Goal: Task Accomplishment & Management: Manage account settings

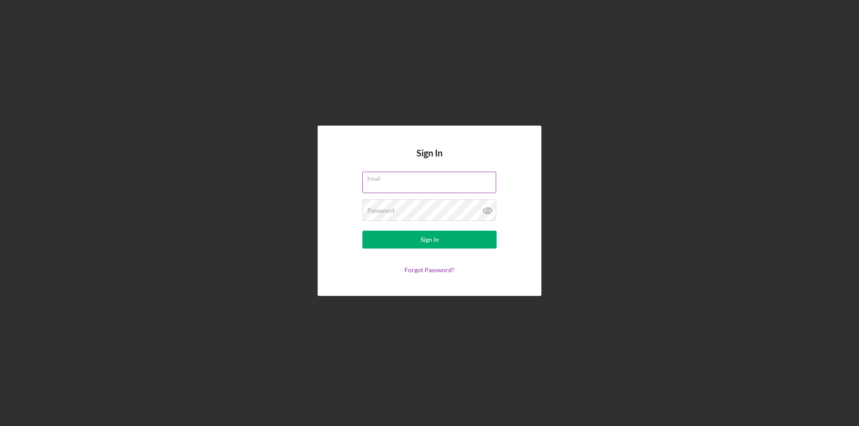
click at [415, 174] on div "Email" at bounding box center [429, 183] width 134 height 22
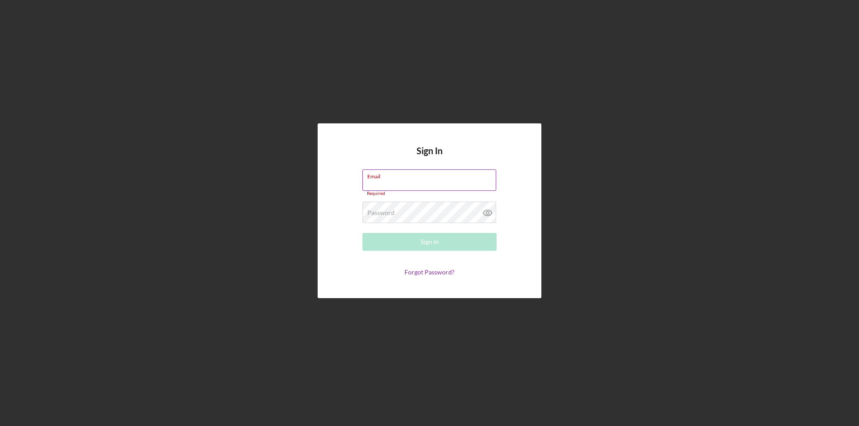
click at [420, 183] on input "Email" at bounding box center [429, 180] width 134 height 21
type input "[PERSON_NAME][EMAIL_ADDRESS][DOMAIN_NAME]"
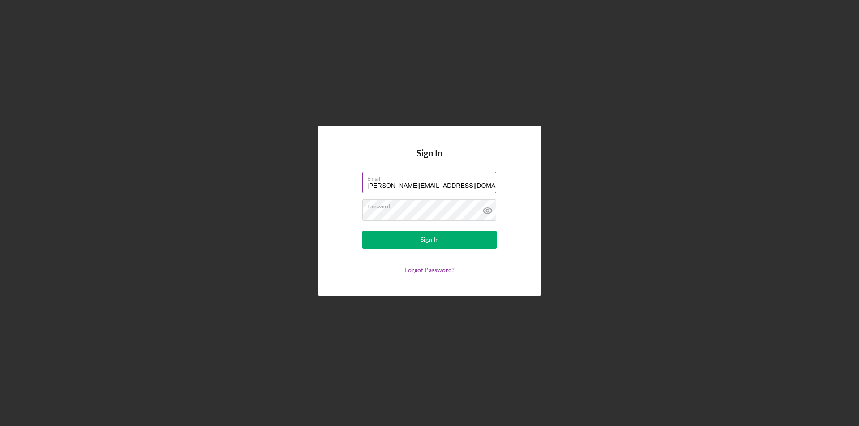
click at [362, 231] on button "Sign In" at bounding box center [429, 240] width 134 height 18
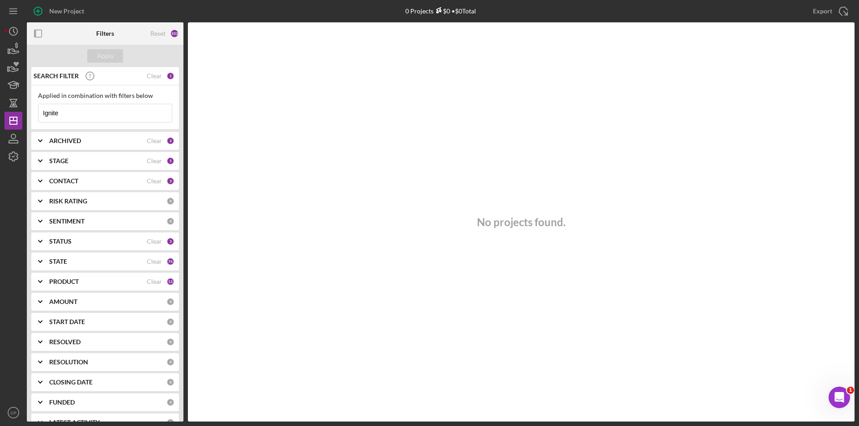
drag, startPoint x: 108, startPoint y: 114, endPoint x: -62, endPoint y: 117, distance: 170.0
click at [0, 117] on html "New Project 0 Projects $0 • $0 Total Ignite Export Icon/Export Filters Reset 10…" at bounding box center [429, 213] width 859 height 426
paste input "KENNA TRADING CORPORATION"
type input "KENNA TRADING CORPORATION"
click at [115, 51] on button "Apply" at bounding box center [105, 55] width 36 height 13
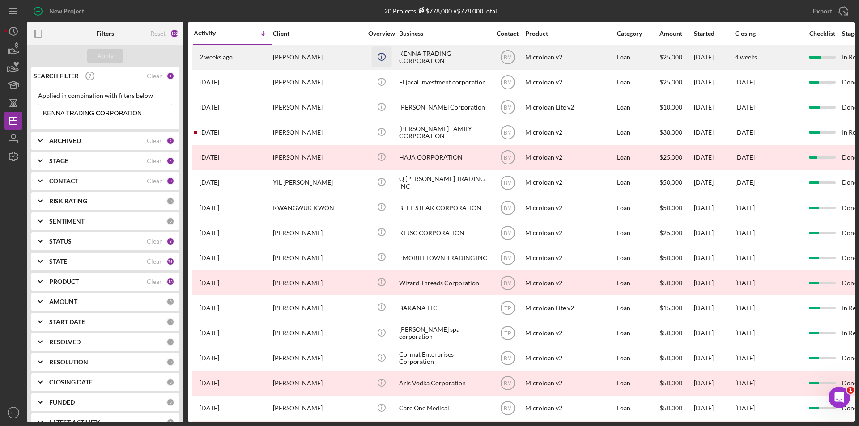
click at [391, 55] on icon "Icon/Info" at bounding box center [381, 57] width 20 height 20
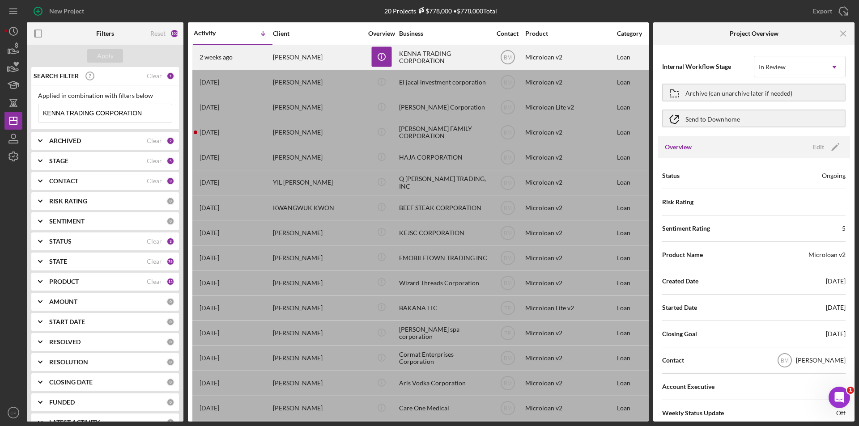
click at [448, 56] on div "KENNA TRADING CORPORATION" at bounding box center [443, 58] width 89 height 24
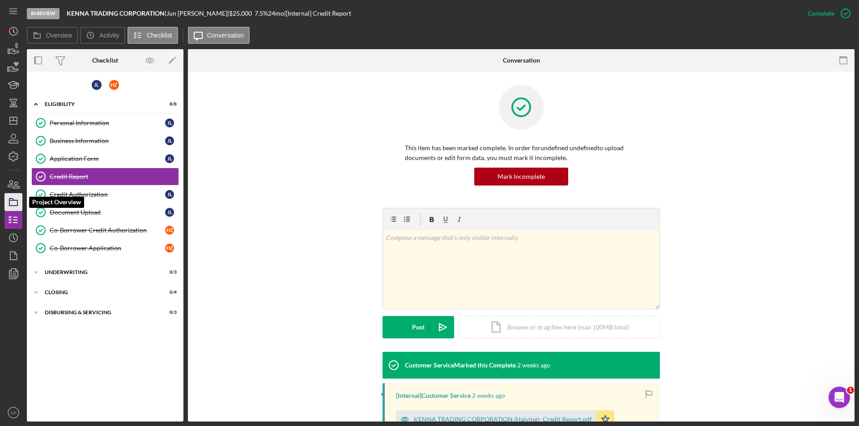
click at [12, 202] on icon "button" at bounding box center [13, 202] width 22 height 22
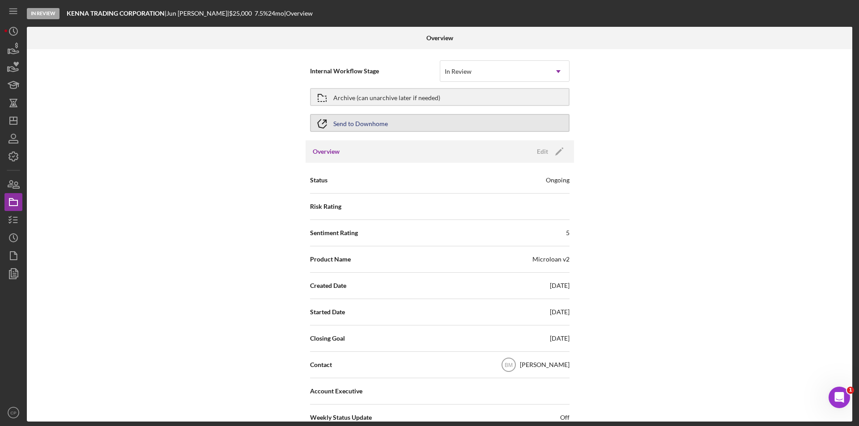
click at [368, 126] on div "Send to Downhome" at bounding box center [360, 123] width 55 height 16
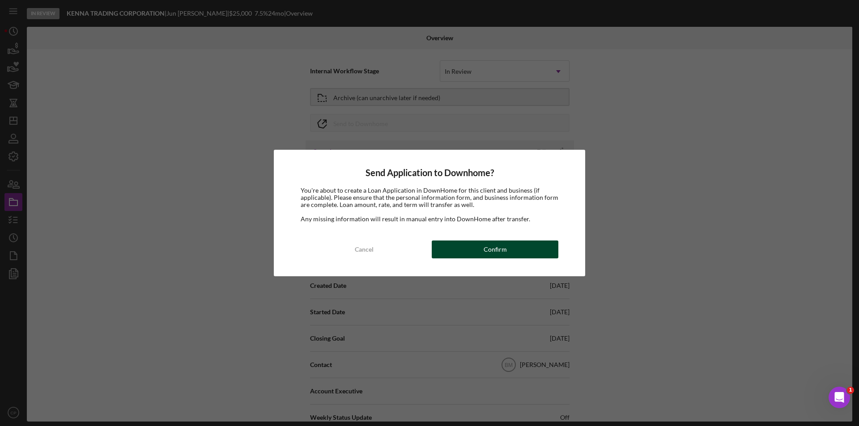
click at [476, 247] on button "Confirm" at bounding box center [495, 250] width 127 height 18
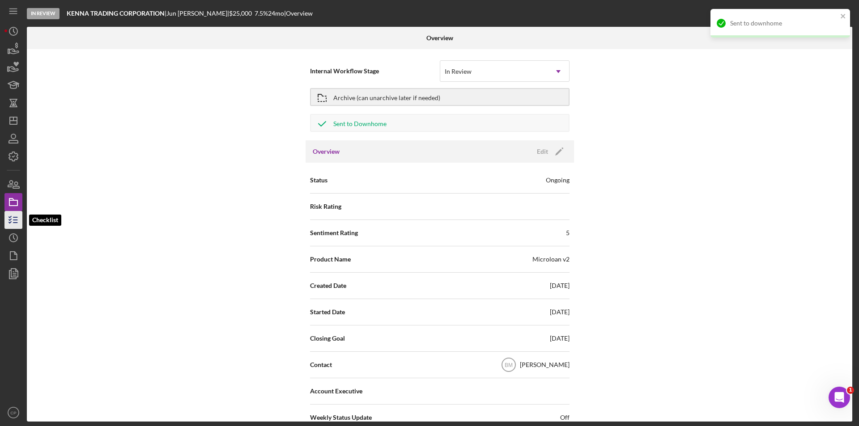
click at [14, 223] on line "button" at bounding box center [15, 223] width 4 height 0
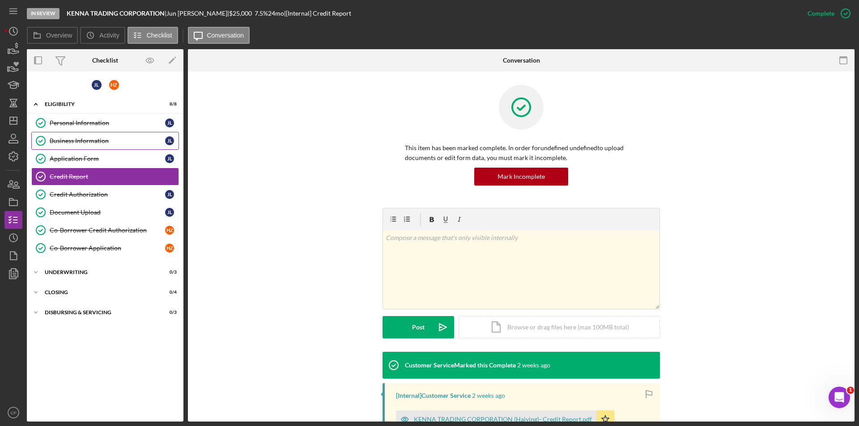
click at [74, 136] on link "Business Information Business Information [PERSON_NAME]" at bounding box center [105, 141] width 148 height 18
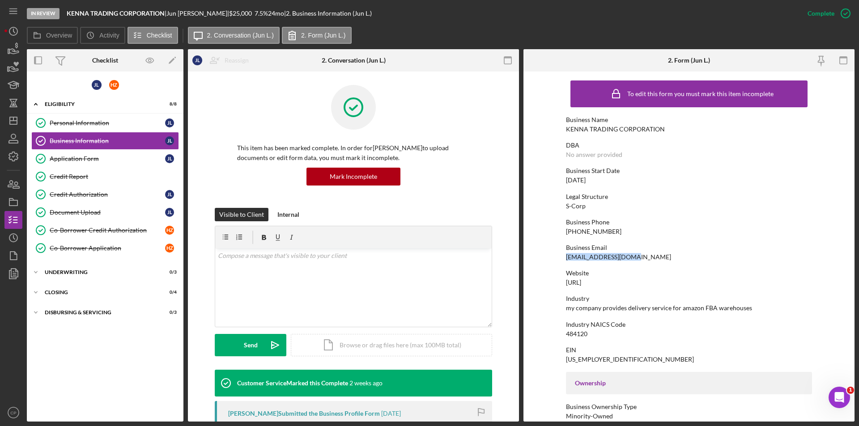
drag, startPoint x: 627, startPoint y: 257, endPoint x: 544, endPoint y: 258, distance: 83.7
click at [544, 258] on form "To edit this form you must mark this item incomplete Business Name KENNA TRADIN…" at bounding box center [688, 247] width 331 height 350
click at [84, 231] on div "Co-Borrower Credit Authorization" at bounding box center [107, 230] width 115 height 7
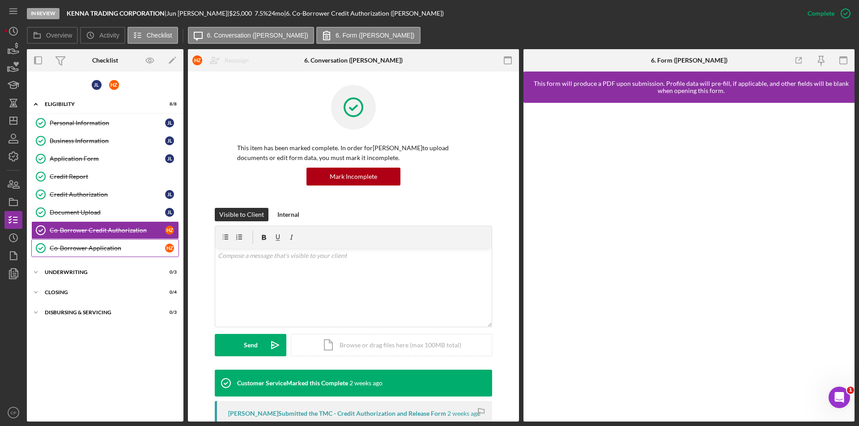
click at [80, 252] on div "Co-Borrower Application" at bounding box center [107, 248] width 115 height 7
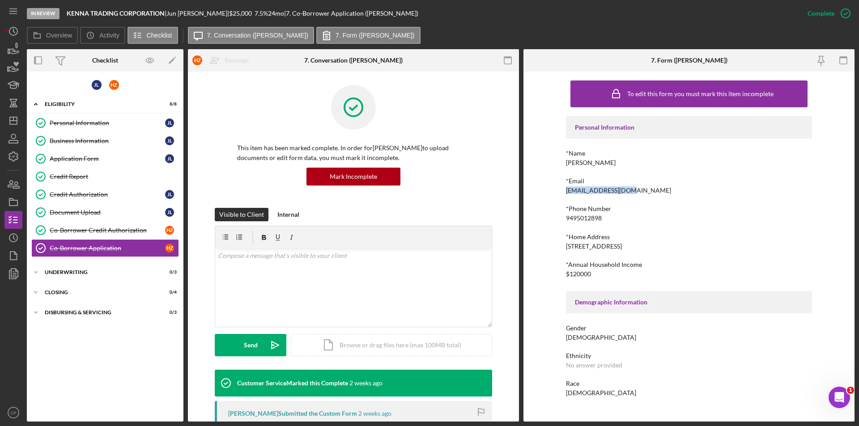
drag, startPoint x: 563, startPoint y: 194, endPoint x: 645, endPoint y: 191, distance: 81.9
click at [645, 191] on div "To edit this form you must mark this item incomplete Personal Information *Name…" at bounding box center [688, 247] width 331 height 350
copy div "[EMAIL_ADDRESS][DOMAIN_NAME]"
click at [52, 181] on link "Credit Report Credit Report" at bounding box center [105, 177] width 148 height 18
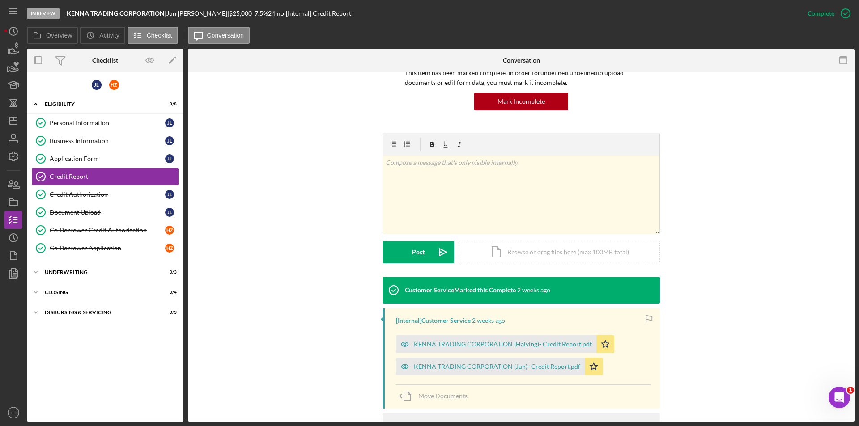
scroll to position [160, 0]
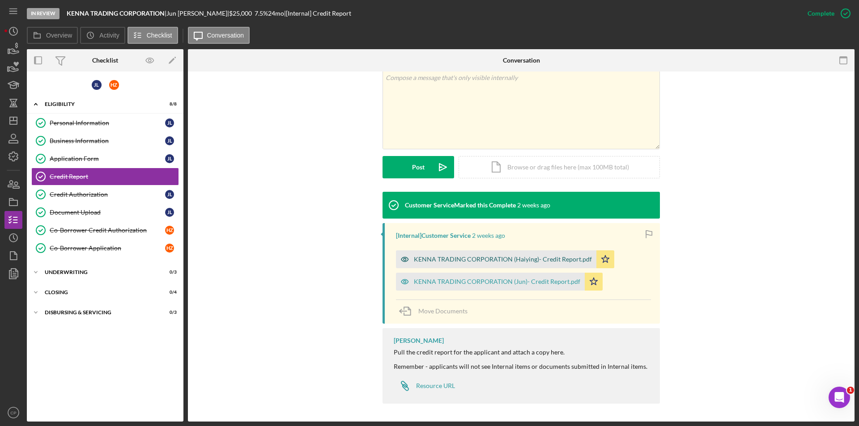
click at [468, 259] on div "KENNA TRADING CORPORATION (Haiying)- Credit Report.pdf" at bounding box center [503, 259] width 178 height 7
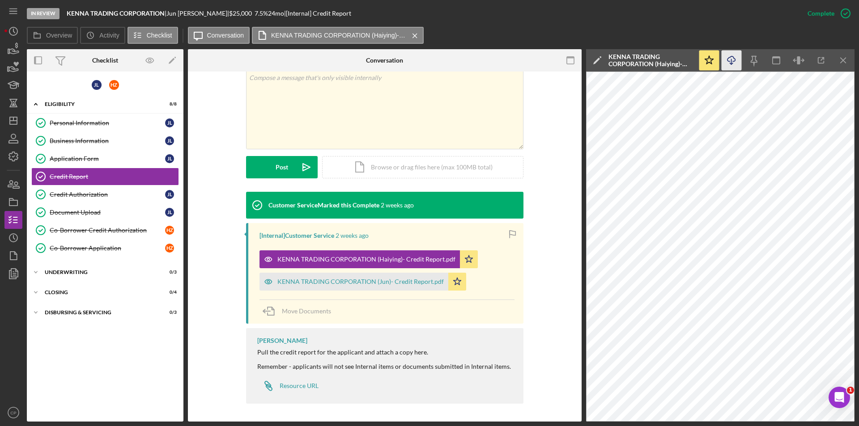
click at [736, 63] on icon "Icon/Download" at bounding box center [732, 61] width 20 height 20
click at [316, 285] on div "KENNA TRADING CORPORATION (Jun)- Credit Report.pdf" at bounding box center [360, 281] width 166 height 7
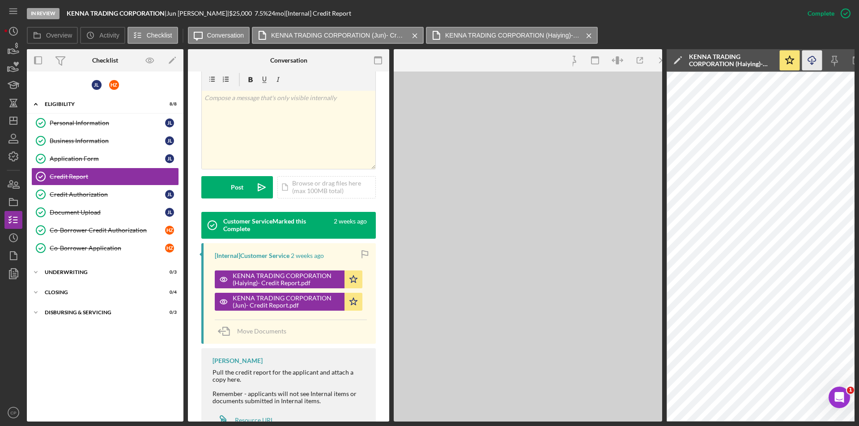
scroll to position [170, 0]
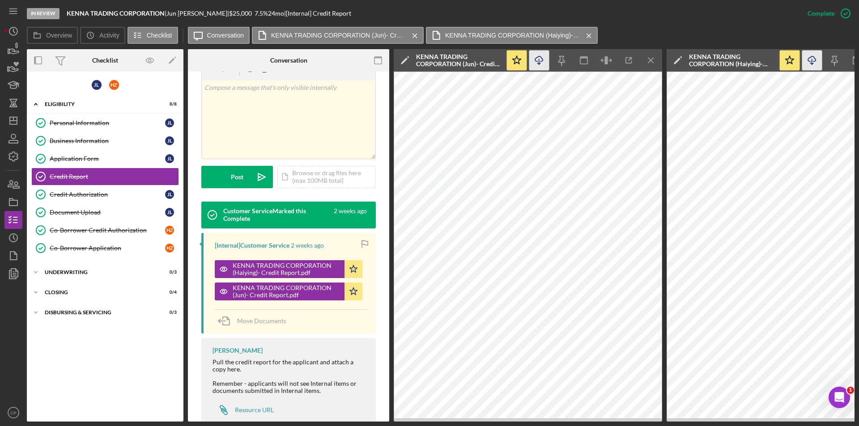
click at [537, 64] on icon "Icon/Download" at bounding box center [539, 61] width 20 height 20
click at [63, 137] on div "Business Information" at bounding box center [107, 140] width 115 height 7
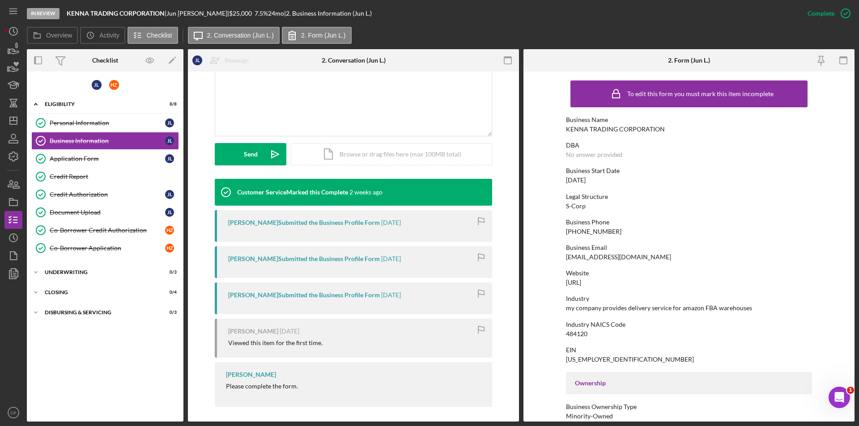
scroll to position [194, 0]
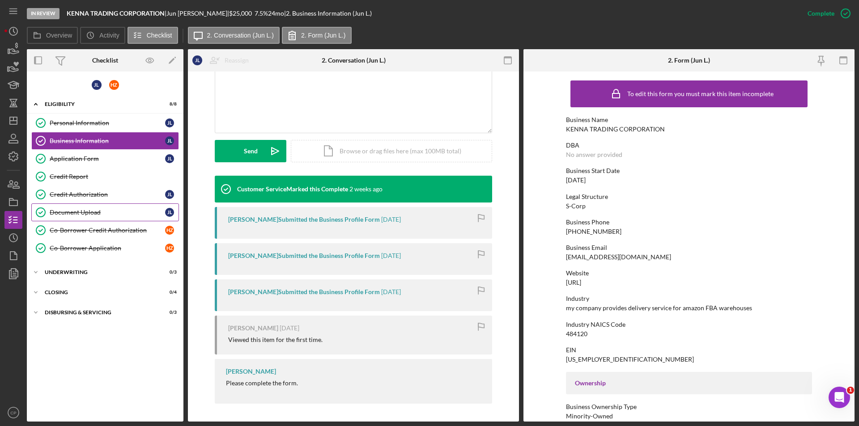
click at [62, 212] on div "Document Upload" at bounding box center [107, 212] width 115 height 7
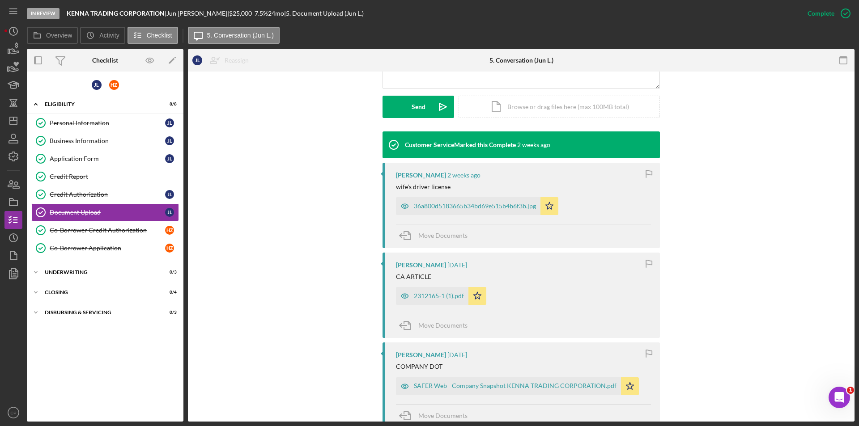
scroll to position [224, 0]
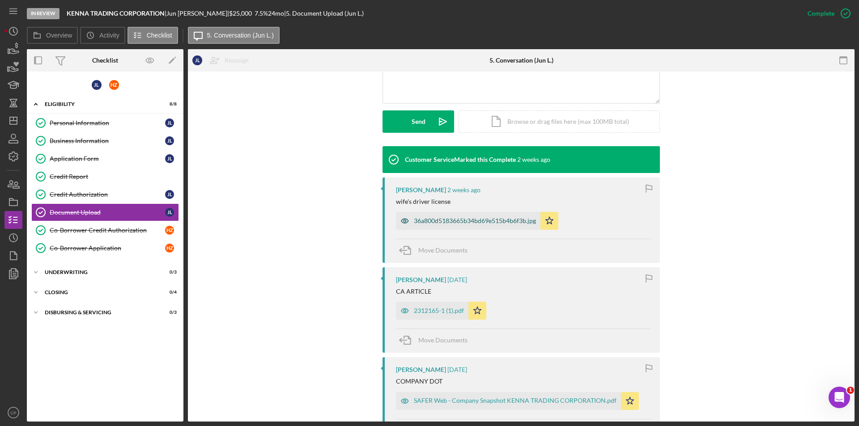
click at [458, 219] on div "36a800d5183665b34bd69e515b4b6f3b.jpg" at bounding box center [475, 220] width 122 height 7
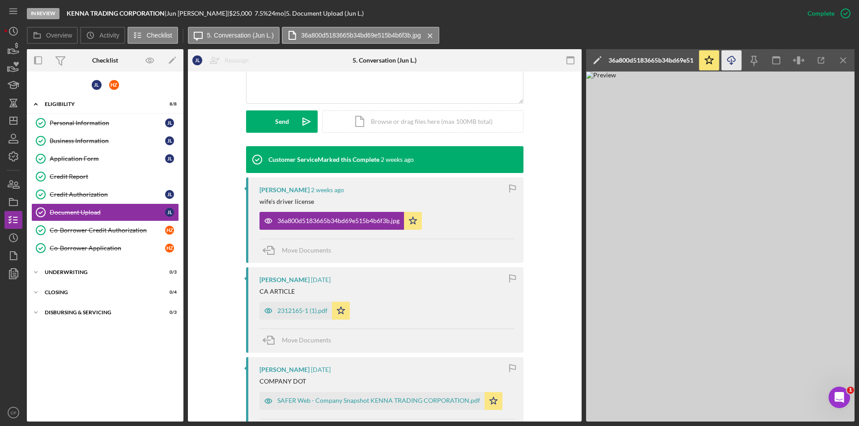
click at [732, 62] on icon "Icon/Download" at bounding box center [732, 61] width 20 height 20
click at [277, 311] on div "2312165-1 (1).pdf" at bounding box center [302, 310] width 50 height 7
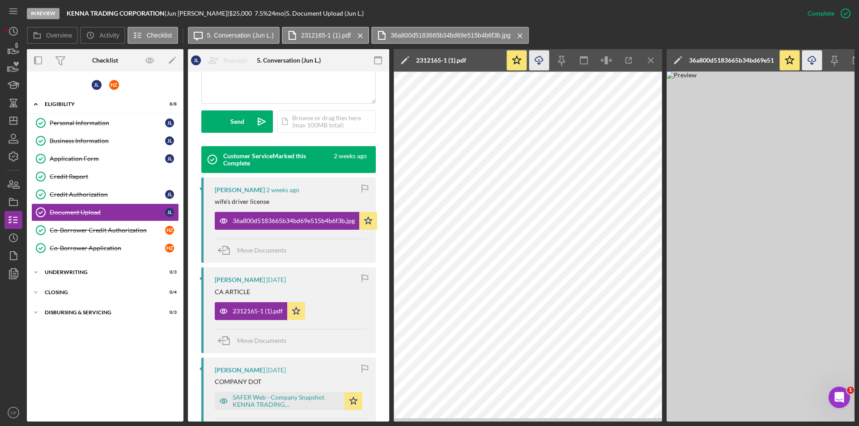
click at [538, 62] on icon "Icon/Download" at bounding box center [539, 61] width 20 height 20
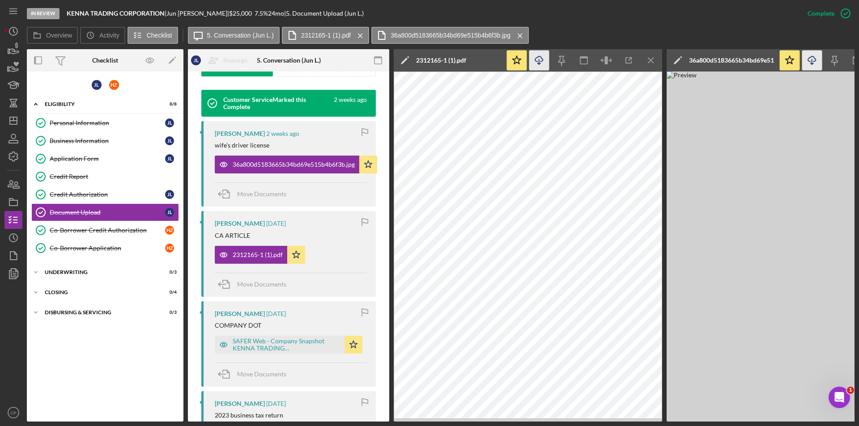
scroll to position [413, 0]
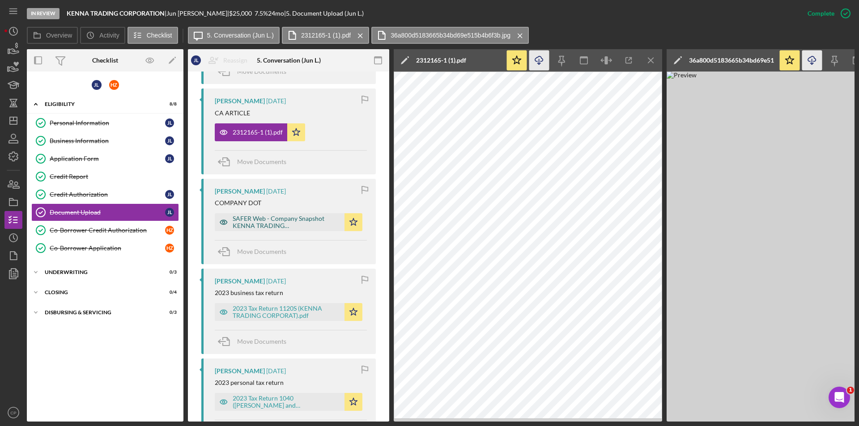
click at [269, 221] on div "SAFER Web - Company Snapshot KENNA TRADING CORPORATION.pdf" at bounding box center [286, 222] width 107 height 14
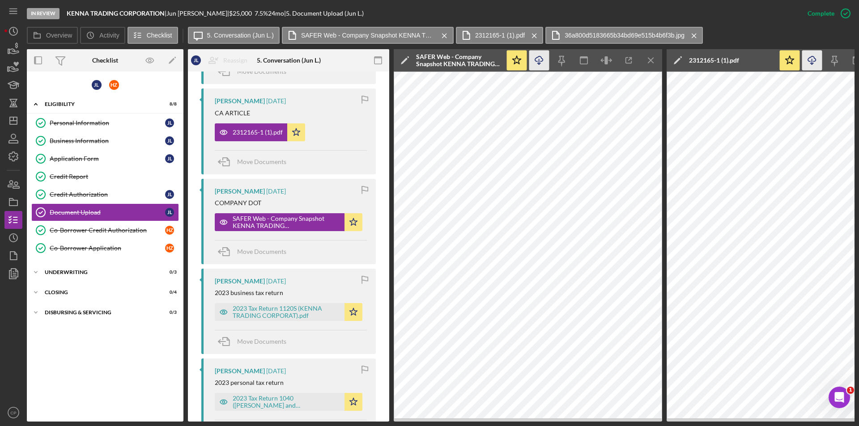
click at [537, 55] on icon "Icon/Download" at bounding box center [539, 61] width 20 height 20
click at [253, 310] on div "2023 Tax Return 1120S (KENNA TRADING CORPORAT).pdf" at bounding box center [286, 312] width 107 height 14
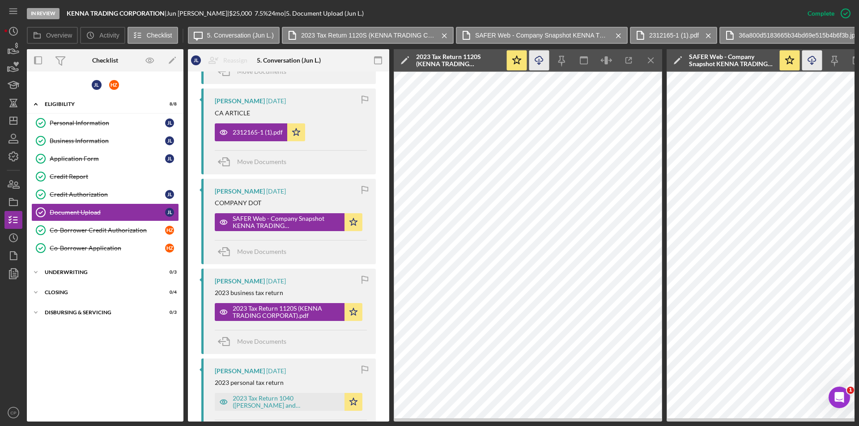
click at [537, 66] on icon "Icon/Download" at bounding box center [539, 61] width 20 height 20
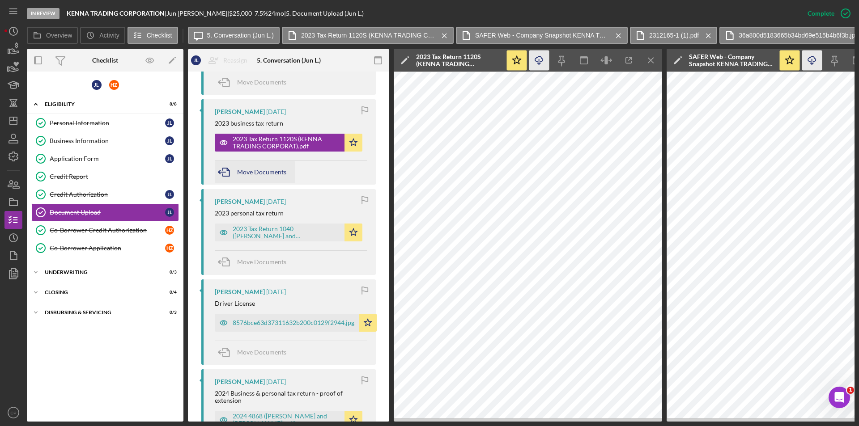
scroll to position [591, 0]
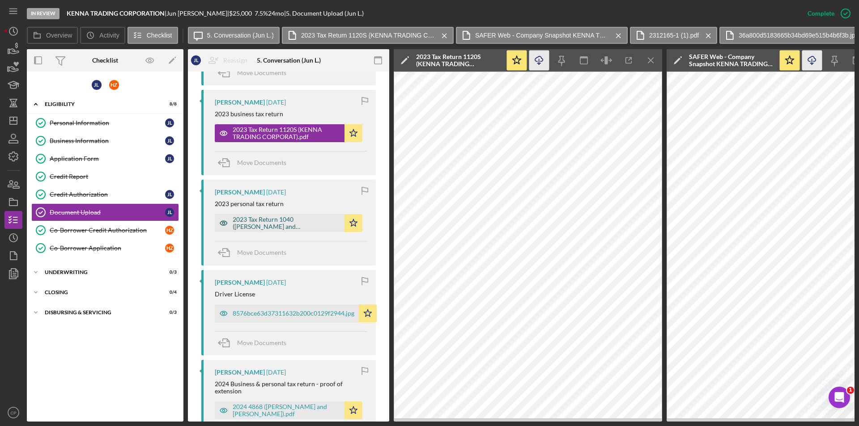
click at [252, 225] on div "2023 Tax Return 1040 ([PERSON_NAME] and [PERSON_NAME]).pdf" at bounding box center [286, 223] width 107 height 14
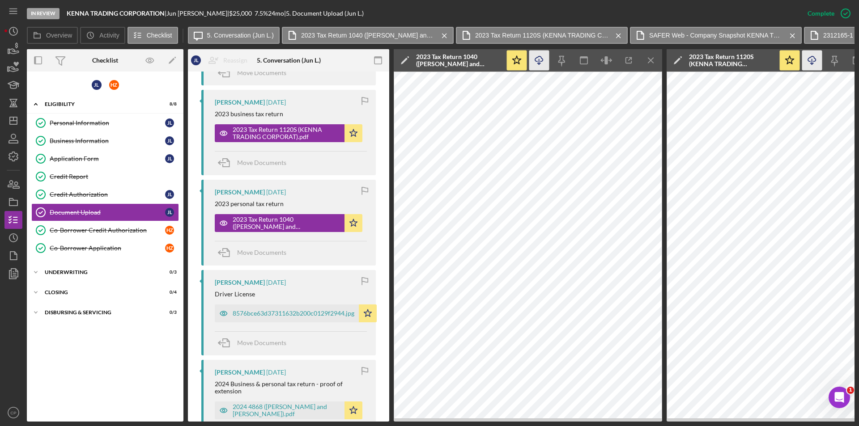
click at [538, 63] on icon "Icon/Download" at bounding box center [539, 61] width 20 height 20
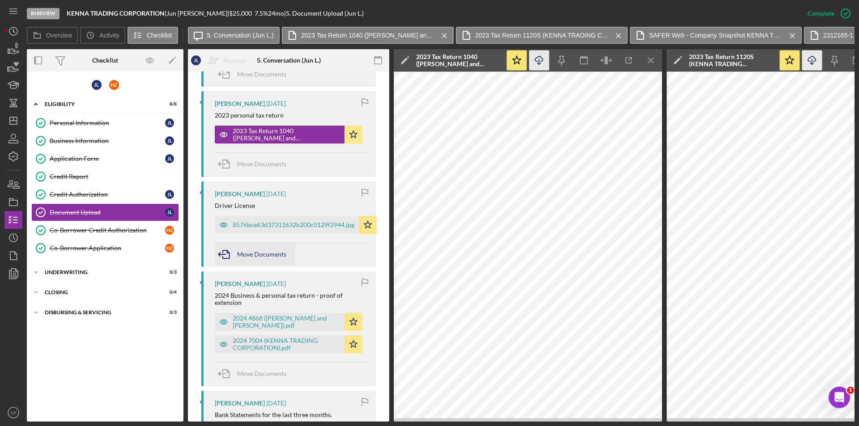
scroll to position [681, 0]
click at [269, 224] on div "8576bce63d37311632b200c0129f2944.jpg" at bounding box center [294, 224] width 122 height 7
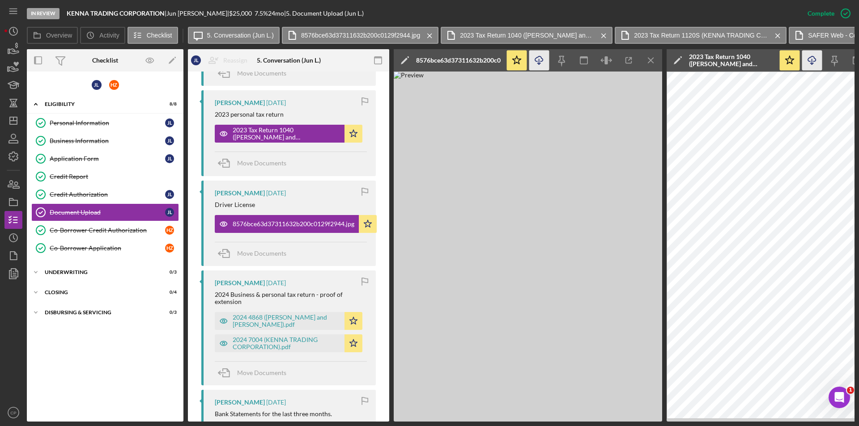
click at [538, 62] on icon "Icon/Download" at bounding box center [539, 61] width 20 height 20
click at [261, 317] on div "2024 4868 ([PERSON_NAME] and [PERSON_NAME]).pdf" at bounding box center [286, 321] width 107 height 14
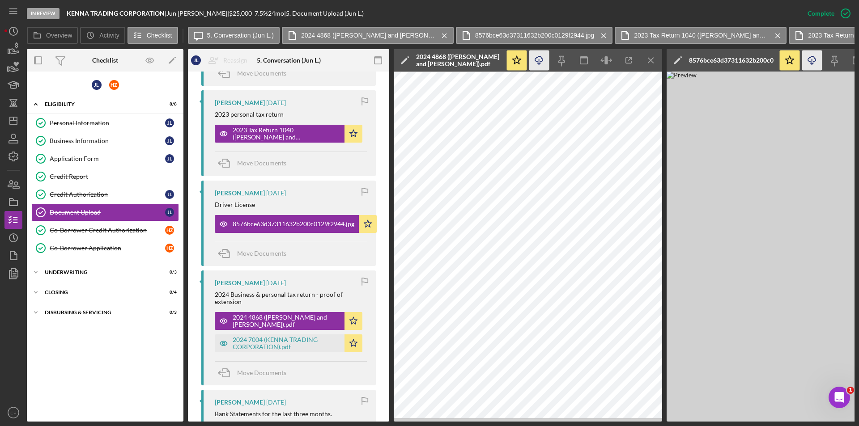
click at [534, 65] on icon "Icon/Download" at bounding box center [539, 61] width 20 height 20
click at [255, 348] on div "2024 7004 (KENNA TRADING CORPORATION).pdf" at bounding box center [286, 343] width 107 height 14
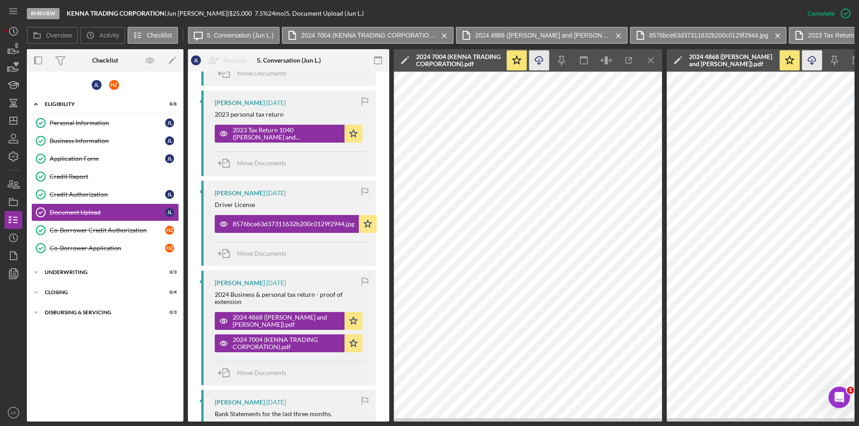
click at [543, 57] on icon "Icon/Download" at bounding box center [539, 61] width 20 height 20
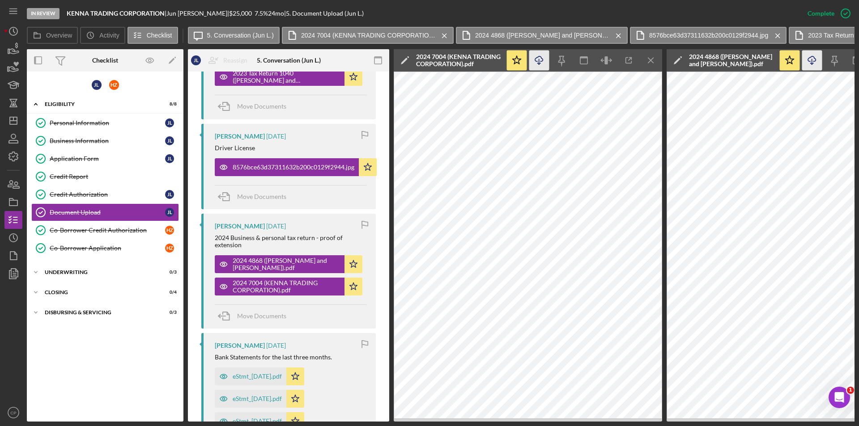
scroll to position [860, 0]
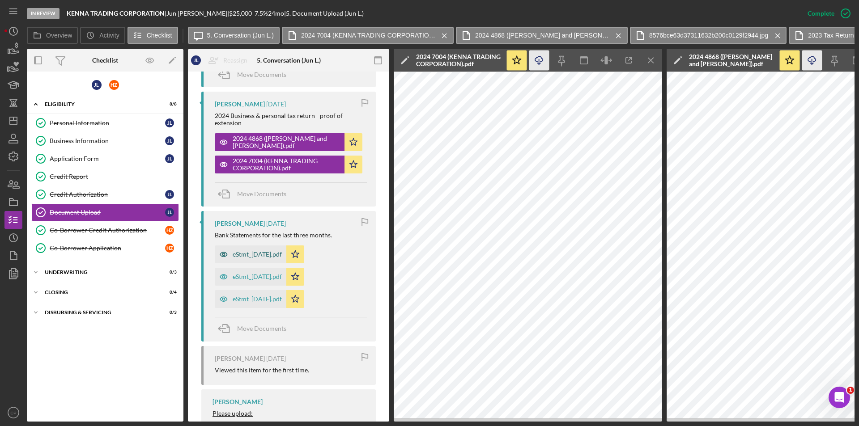
click at [249, 253] on div "eStmt_[DATE].pdf" at bounding box center [257, 254] width 49 height 7
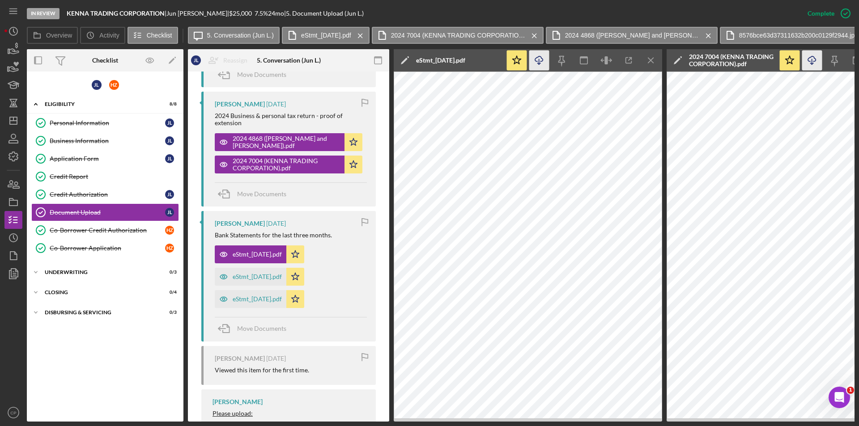
click at [541, 62] on icon "Icon/Download" at bounding box center [539, 61] width 20 height 20
click at [261, 275] on div "eStmt_[DATE].pdf" at bounding box center [257, 276] width 49 height 7
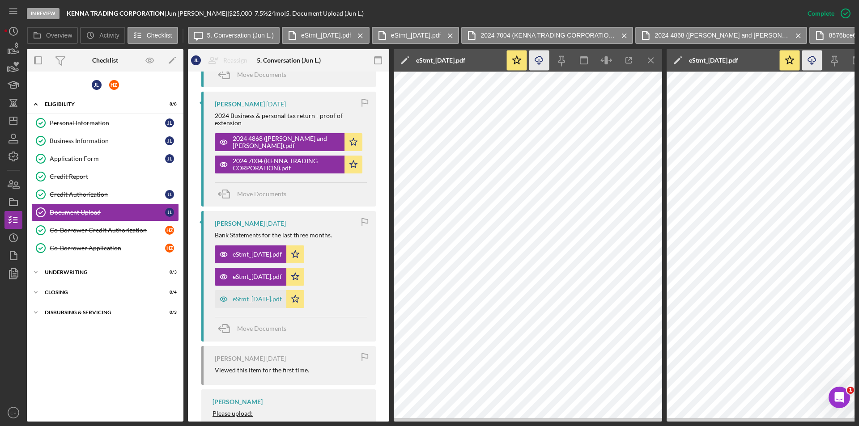
click at [541, 53] on icon "Icon/Download" at bounding box center [539, 61] width 20 height 20
click at [245, 297] on div "eStmt_[DATE].pdf" at bounding box center [257, 299] width 49 height 7
click at [535, 64] on icon "Icon/Download" at bounding box center [539, 61] width 20 height 20
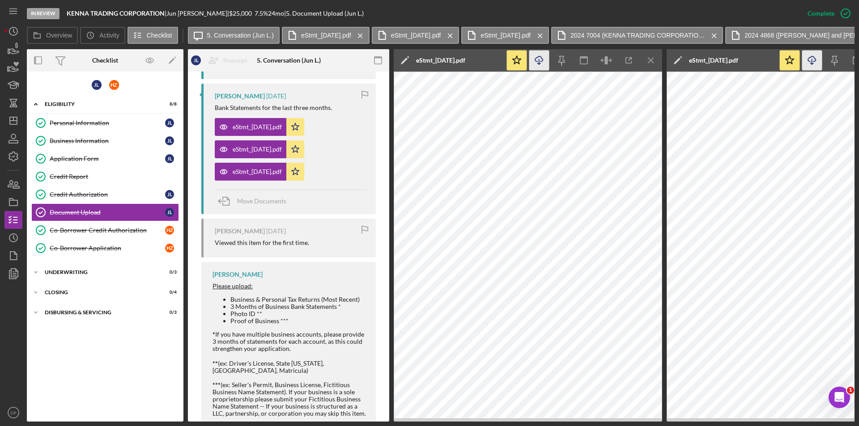
scroll to position [994, 0]
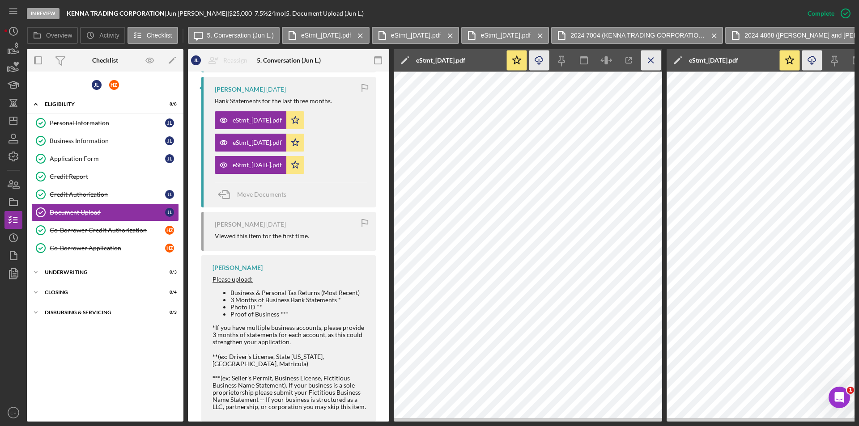
click at [650, 59] on icon "Icon/Menu Close" at bounding box center [651, 61] width 20 height 20
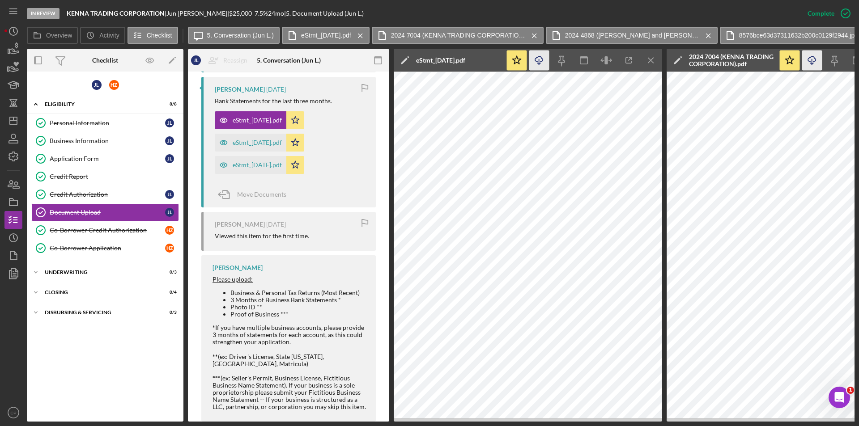
click at [650, 59] on icon "Icon/Menu Close" at bounding box center [651, 61] width 20 height 20
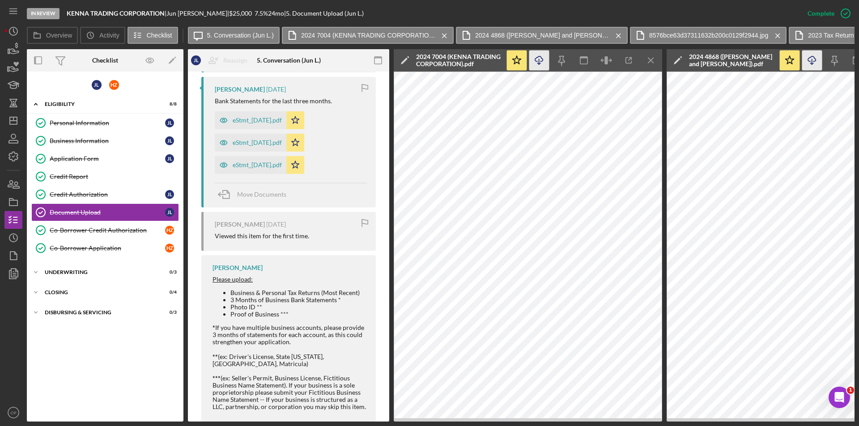
click at [650, 59] on icon "Icon/Menu Close" at bounding box center [651, 61] width 20 height 20
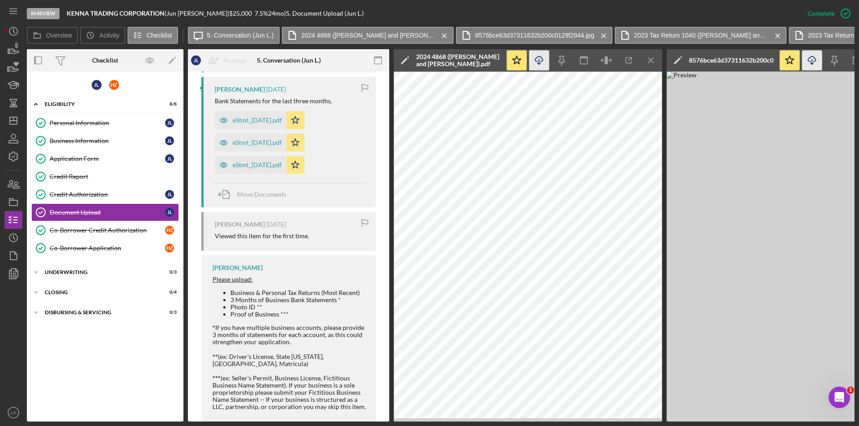
click at [650, 59] on icon "Icon/Menu Close" at bounding box center [651, 61] width 20 height 20
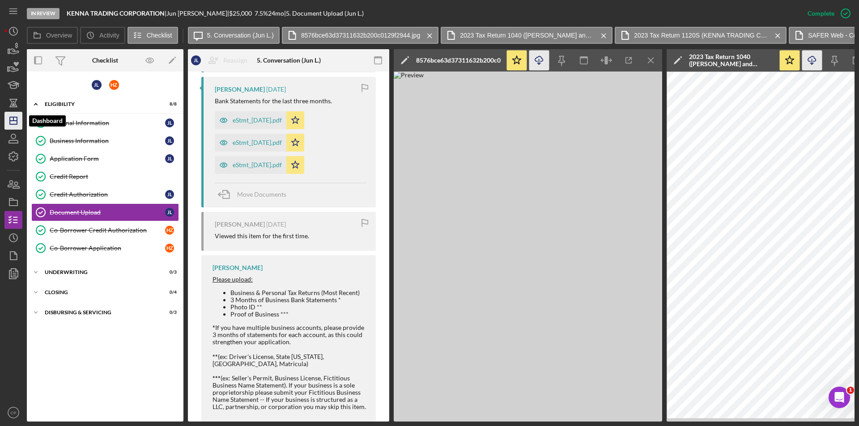
click at [5, 126] on icon "Icon/Dashboard" at bounding box center [13, 121] width 22 height 22
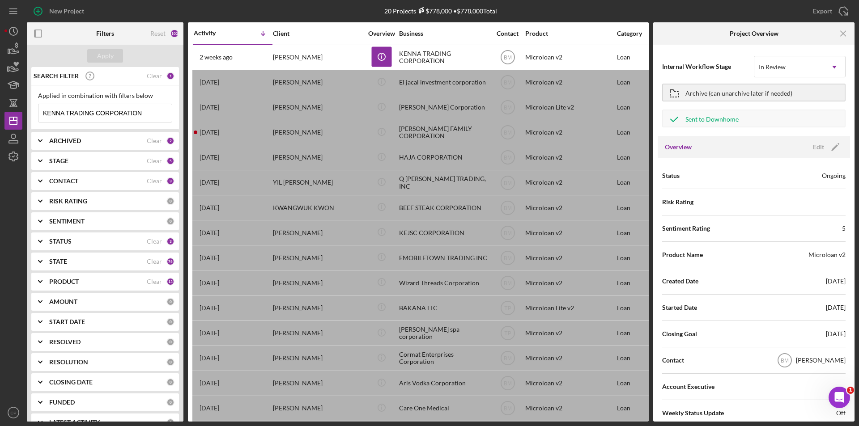
drag, startPoint x: 153, startPoint y: 114, endPoint x: 129, endPoint y: 114, distance: 24.2
click at [129, 114] on div "KENNA TRADING CORPORATION Icon/Menu Close" at bounding box center [105, 113] width 134 height 19
drag, startPoint x: 94, startPoint y: 114, endPoint x: -16, endPoint y: 116, distance: 110.5
click at [0, 116] on html "New Project 20 Projects $778,000 • $778,000 Total KENNA TRADING CORPORATION Exp…" at bounding box center [429, 213] width 859 height 426
paste input "Hair Emporium Plus, LLC"
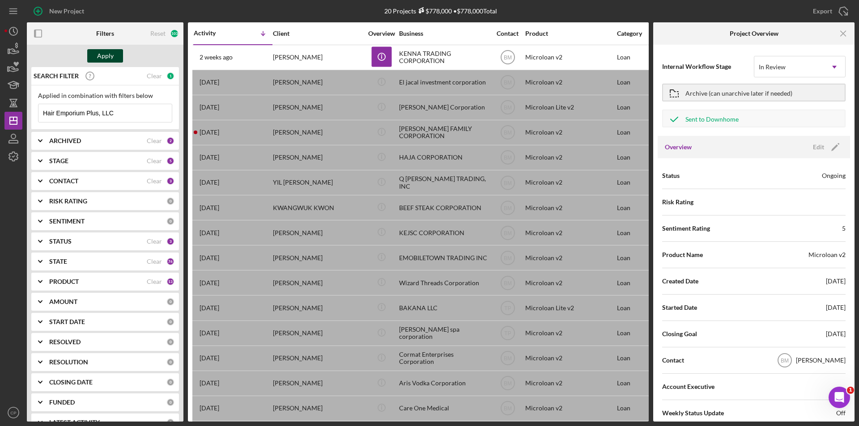
click at [115, 52] on button "Apply" at bounding box center [105, 55] width 36 height 13
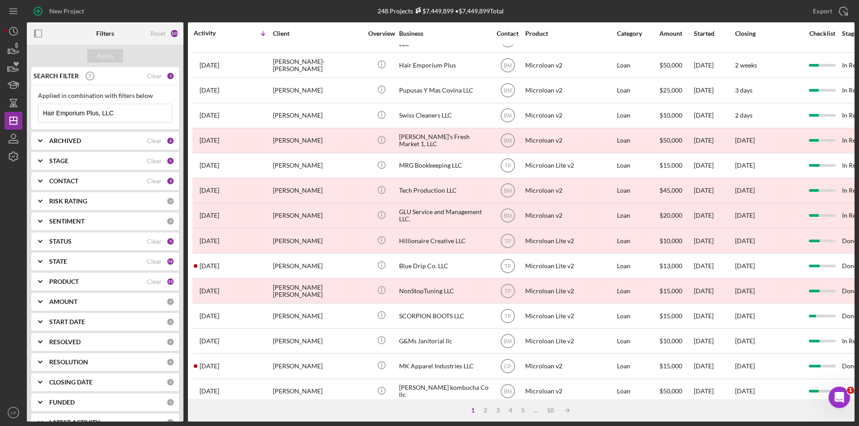
scroll to position [224, 0]
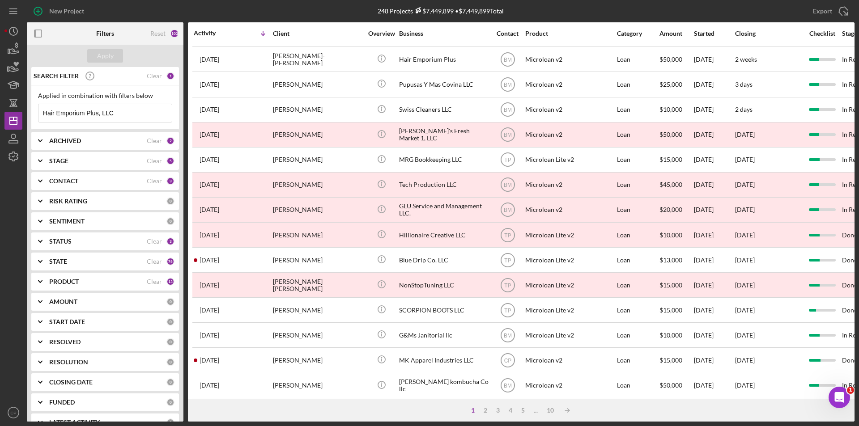
click at [123, 115] on input "Hair Emporium Plus, LLC" at bounding box center [104, 113] width 133 height 18
type input "Hair Emporium Plus"
click at [102, 61] on div "Apply" at bounding box center [105, 55] width 17 height 13
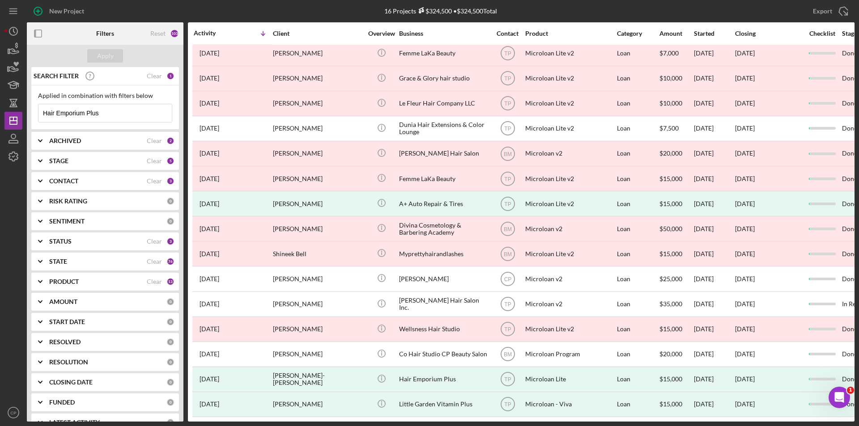
scroll to position [0, 0]
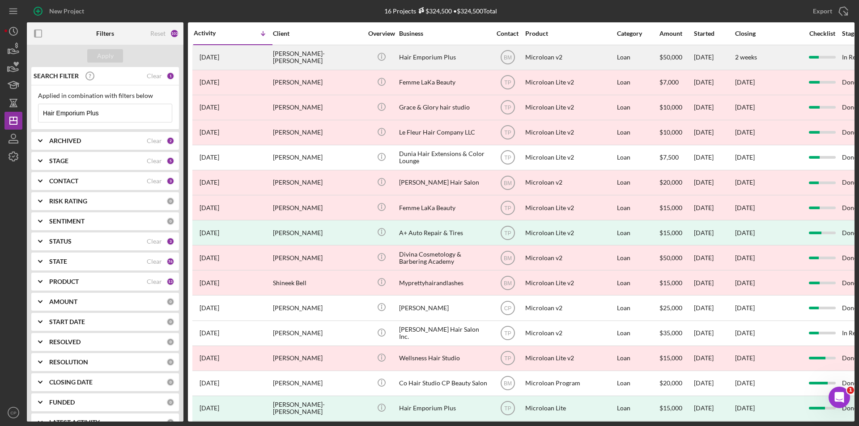
click at [451, 54] on div "Hair Emporium Plus" at bounding box center [443, 58] width 89 height 24
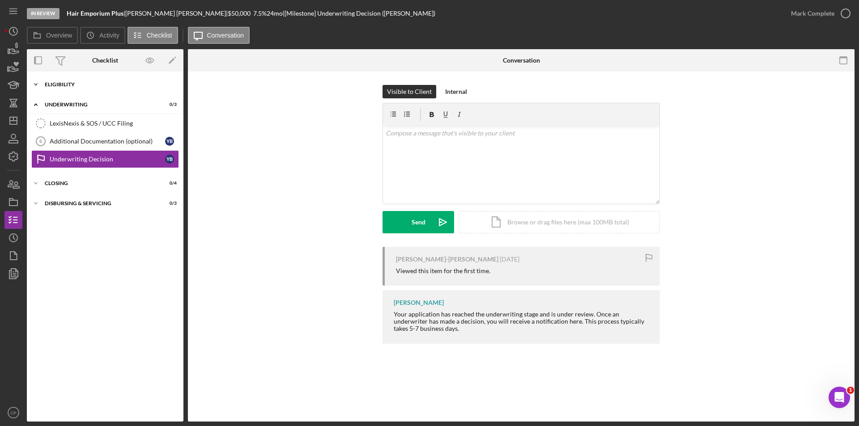
click at [77, 85] on div "Eligibility" at bounding box center [109, 84] width 128 height 5
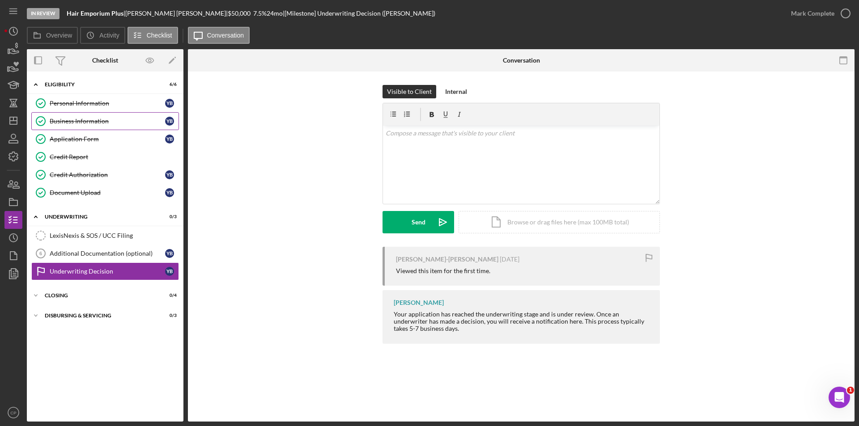
click at [61, 120] on div "Business Information" at bounding box center [107, 121] width 115 height 7
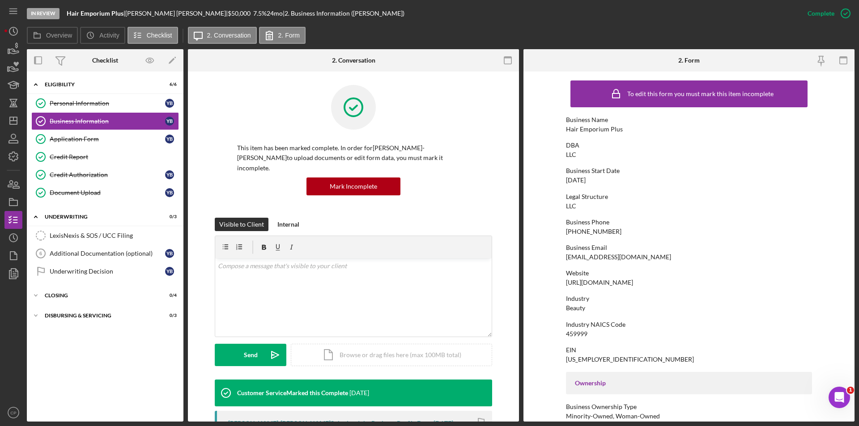
drag, startPoint x: 676, startPoint y: 260, endPoint x: 560, endPoint y: 258, distance: 116.3
click at [560, 258] on form "To edit this form you must mark this item incomplete Business Name Hair Emporiu…" at bounding box center [688, 247] width 331 height 350
copy div "[EMAIL_ADDRESS][DOMAIN_NAME]"
click at [94, 161] on div "Credit Report" at bounding box center [114, 156] width 129 height 7
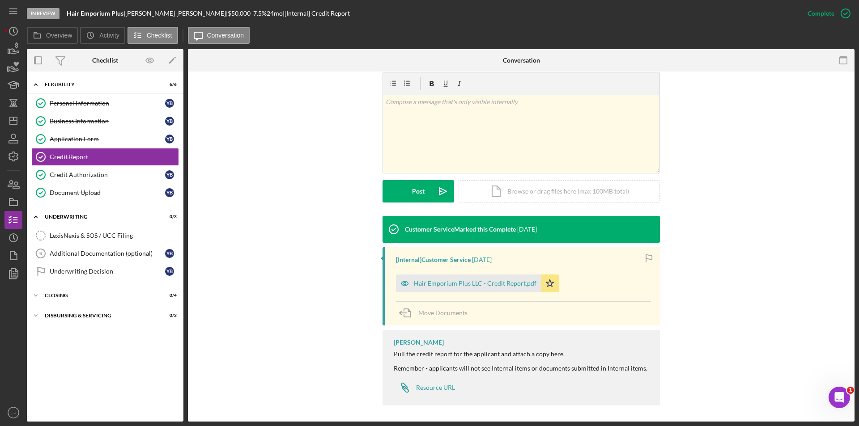
scroll to position [138, 0]
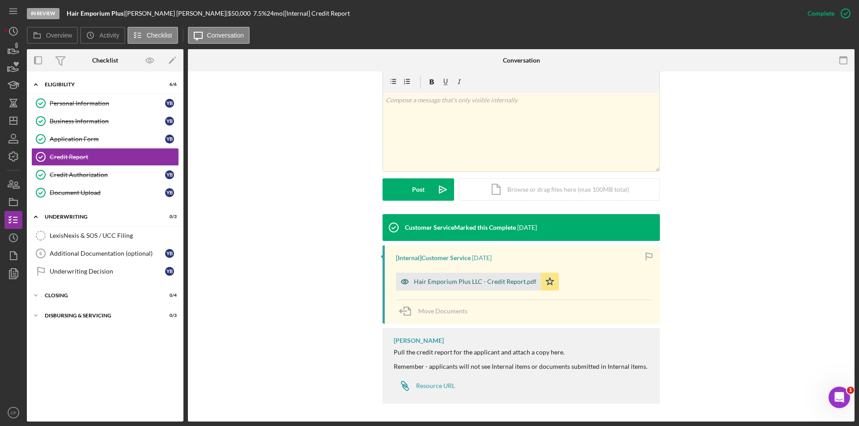
click at [443, 280] on div "Hair Emporium Plus LLC - Credit Report.pdf" at bounding box center [475, 281] width 123 height 7
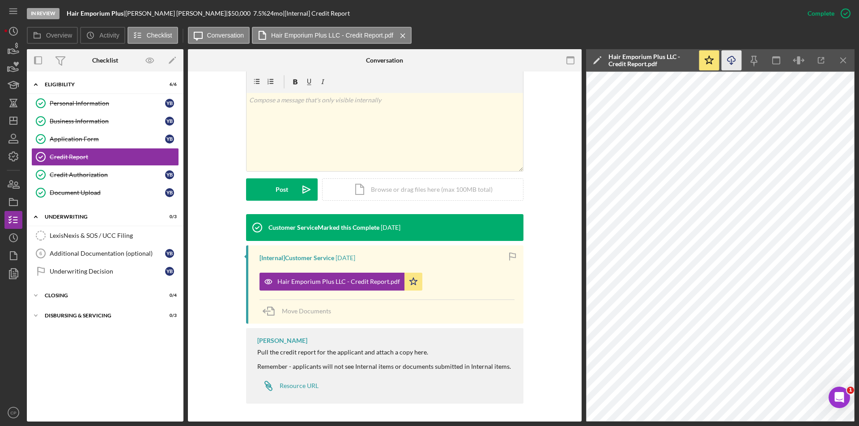
click at [730, 60] on icon "Icon/Download" at bounding box center [732, 61] width 20 height 20
click at [95, 187] on link "Document Upload Document Upload Y B" at bounding box center [105, 193] width 148 height 18
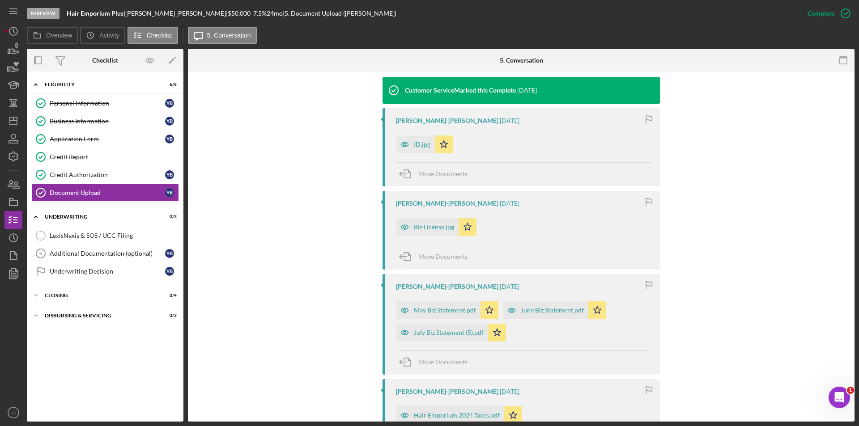
scroll to position [313, 0]
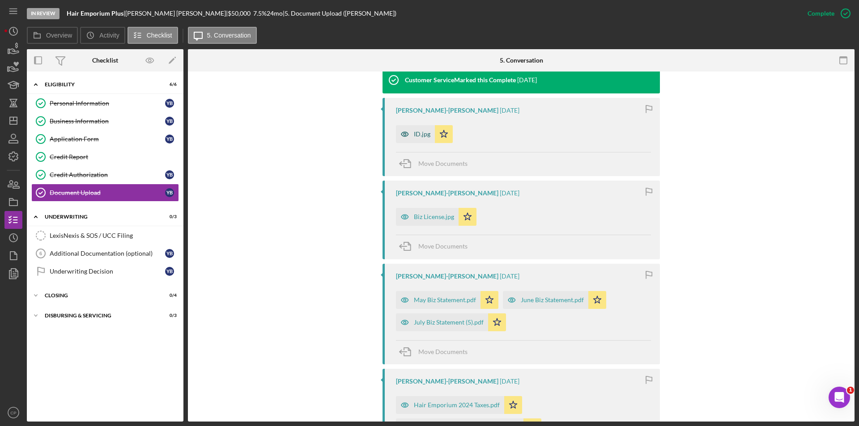
click at [404, 125] on icon "button" at bounding box center [405, 134] width 18 height 18
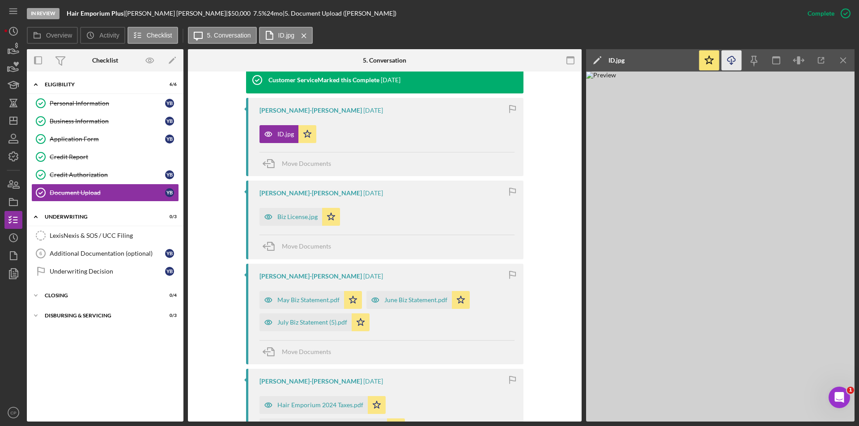
click at [735, 63] on icon "Icon/Download" at bounding box center [732, 61] width 20 height 20
click at [277, 212] on div "Biz License.jpg" at bounding box center [291, 217] width 63 height 18
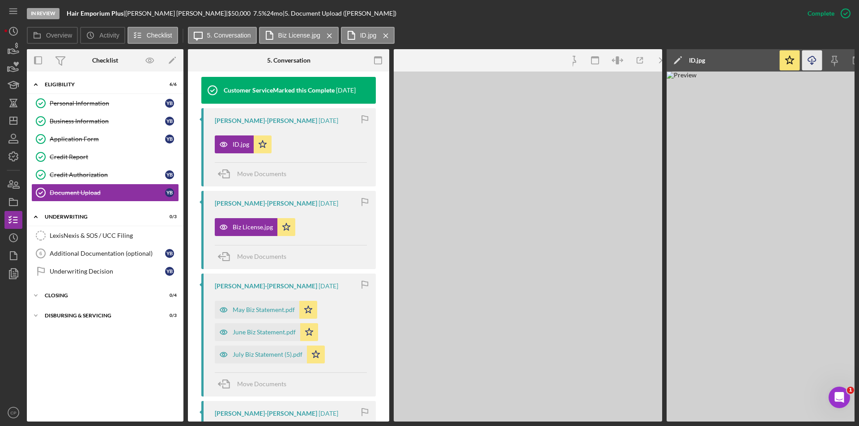
scroll to position [323, 0]
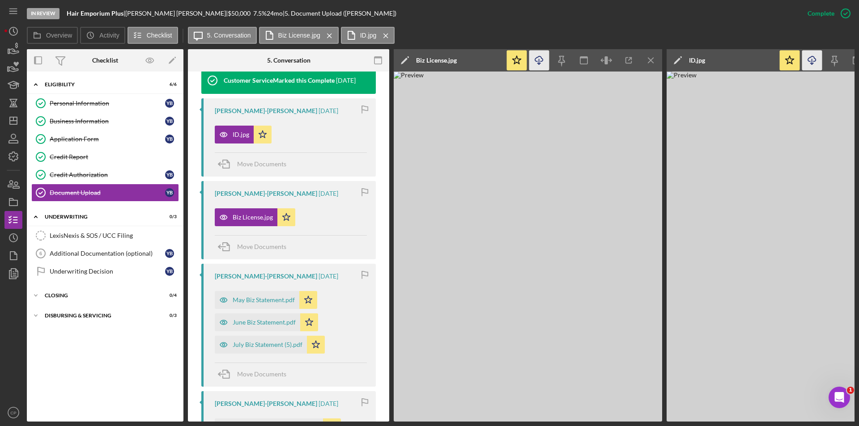
click at [540, 61] on icon "Icon/Download" at bounding box center [539, 61] width 20 height 20
click at [247, 296] on div "May Biz Statement.pdf" at bounding box center [257, 300] width 85 height 18
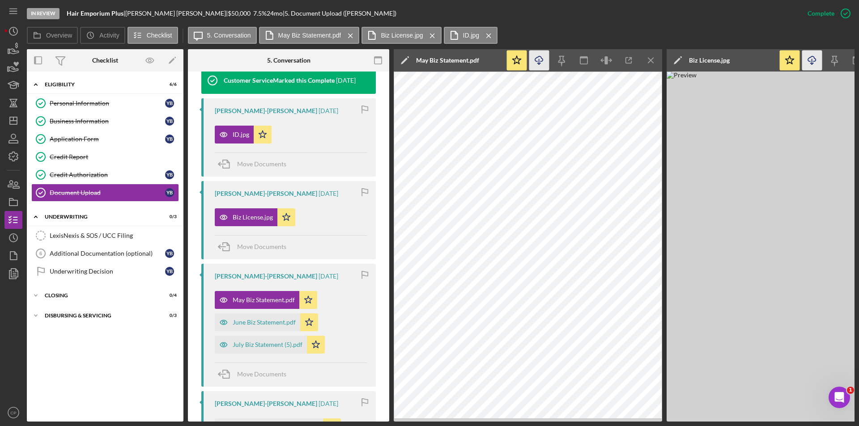
click at [538, 62] on icon "Icon/Download" at bounding box center [539, 61] width 20 height 20
click at [254, 319] on div "June Biz Statement.pdf" at bounding box center [264, 322] width 63 height 7
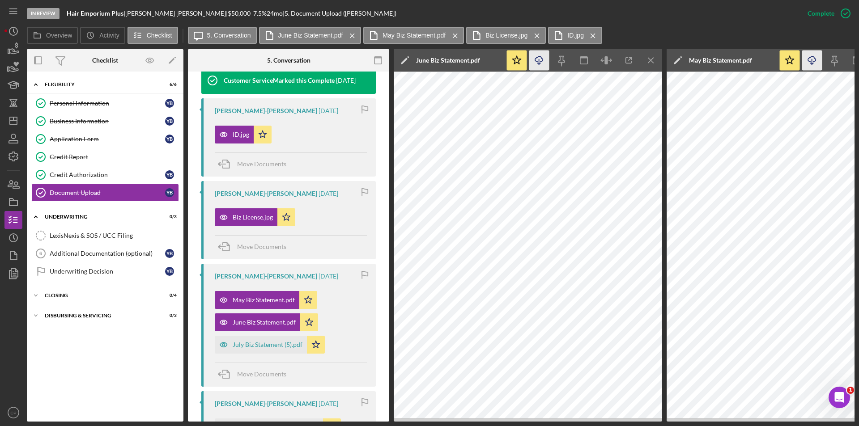
click at [538, 58] on icon "Icon/Download" at bounding box center [539, 61] width 20 height 20
click at [268, 341] on div "July Biz Statement (5).pdf" at bounding box center [268, 344] width 70 height 7
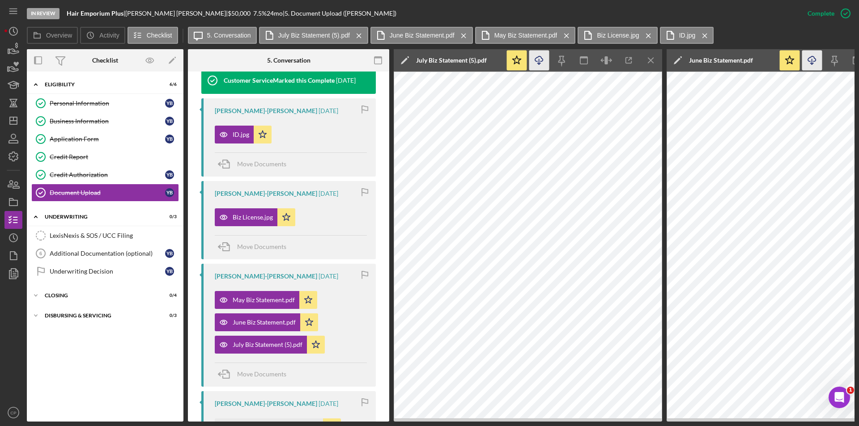
click at [540, 57] on icon "Icon/Download" at bounding box center [539, 61] width 20 height 20
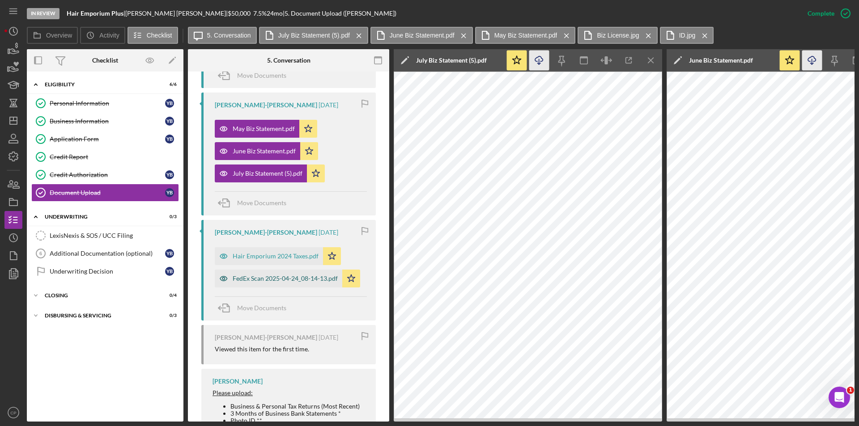
scroll to position [502, 0]
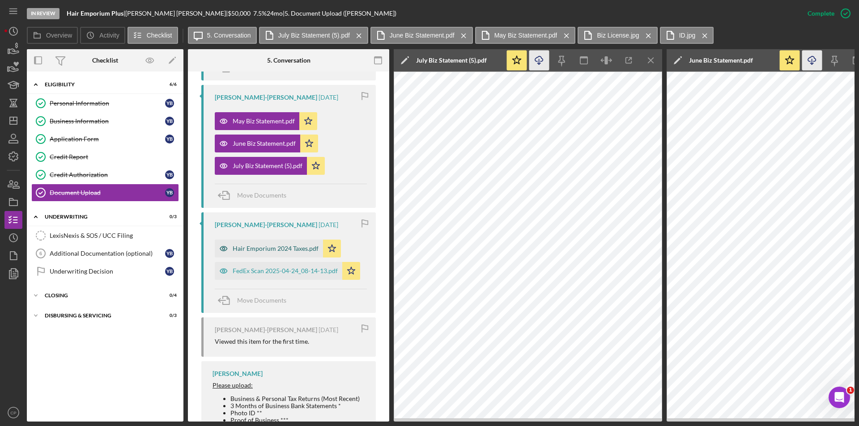
click at [272, 245] on div "Hair Emporium 2024 Taxes.pdf" at bounding box center [276, 248] width 86 height 7
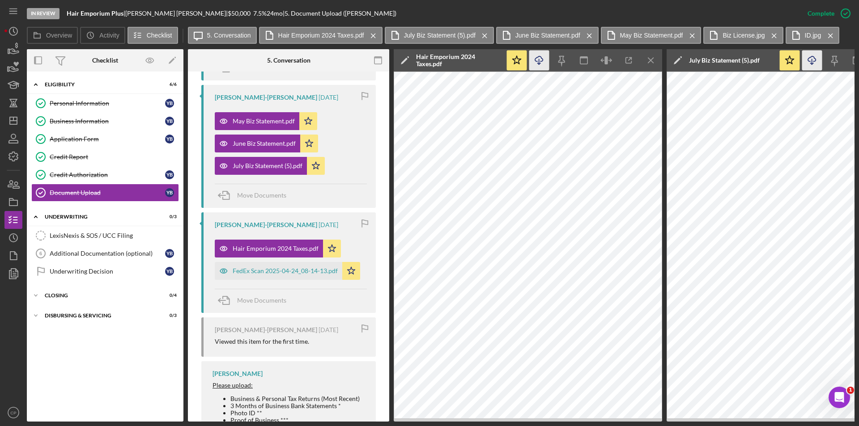
click at [536, 64] on icon "Icon/Download" at bounding box center [539, 61] width 20 height 20
click at [271, 269] on div "FedEx Scan 2025-04-24_08-14-13.pdf" at bounding box center [279, 271] width 128 height 18
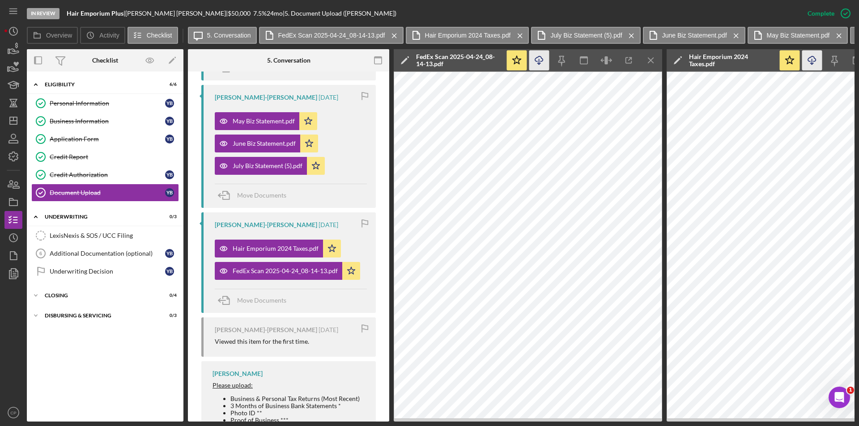
click at [541, 61] on icon "button" at bounding box center [539, 58] width 8 height 5
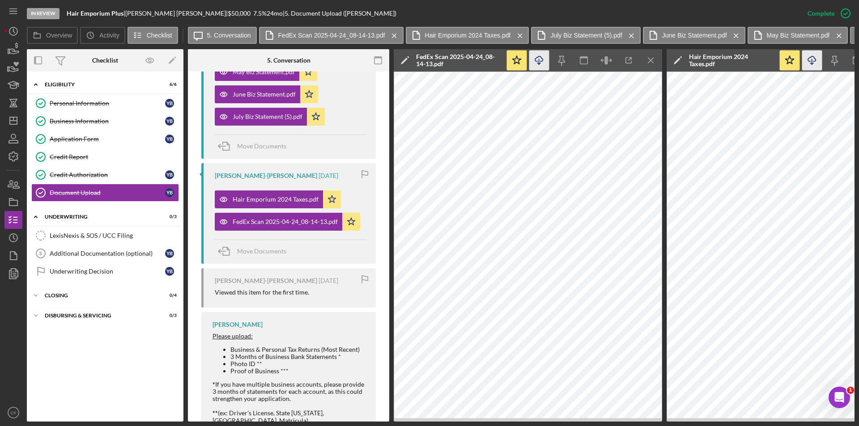
scroll to position [612, 0]
